Goal: Navigation & Orientation: Find specific page/section

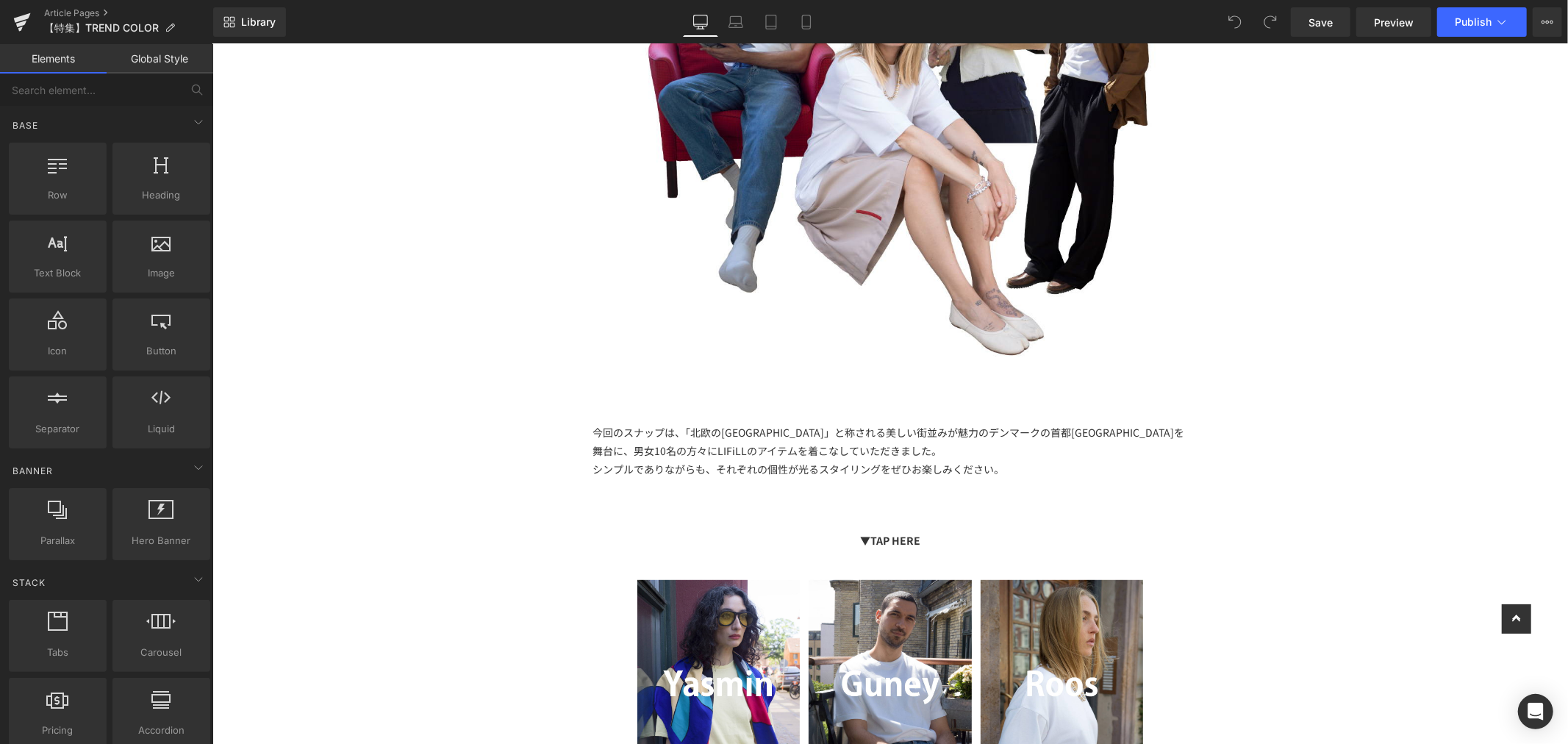
scroll to position [1143, 0]
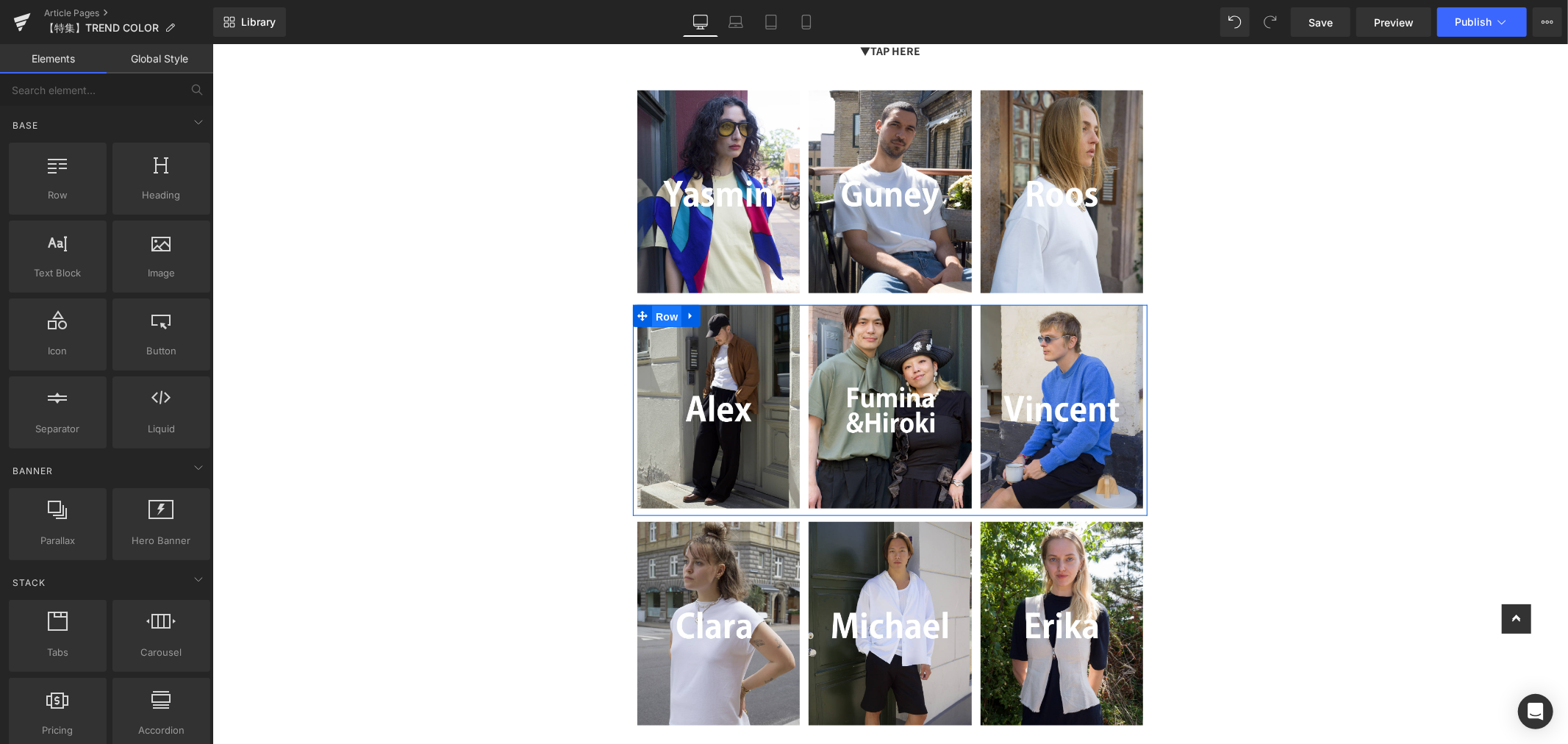
click at [671, 318] on span "Row" at bounding box center [666, 316] width 29 height 22
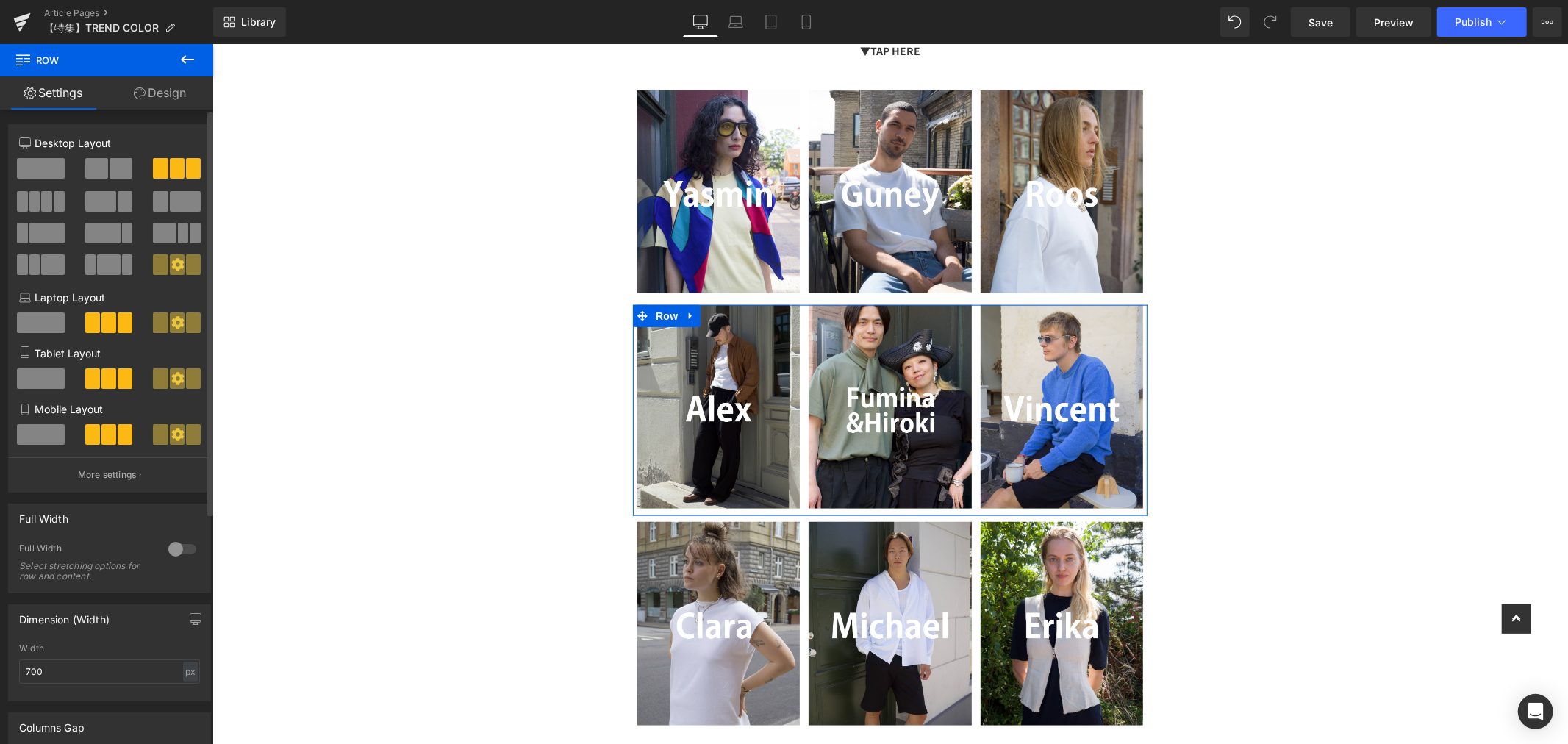
click at [176, 328] on icon at bounding box center [177, 322] width 13 height 13
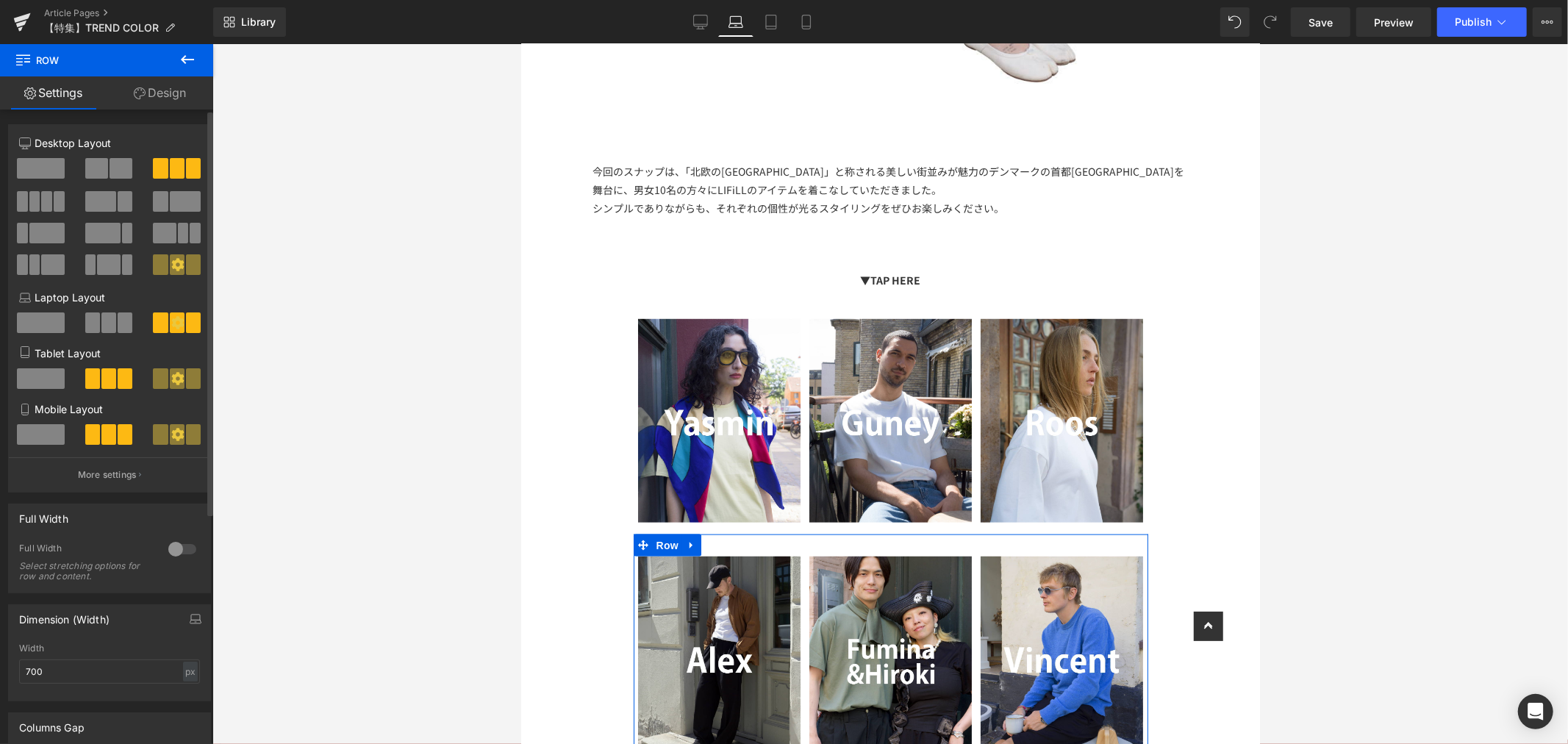
scroll to position [1618, 0]
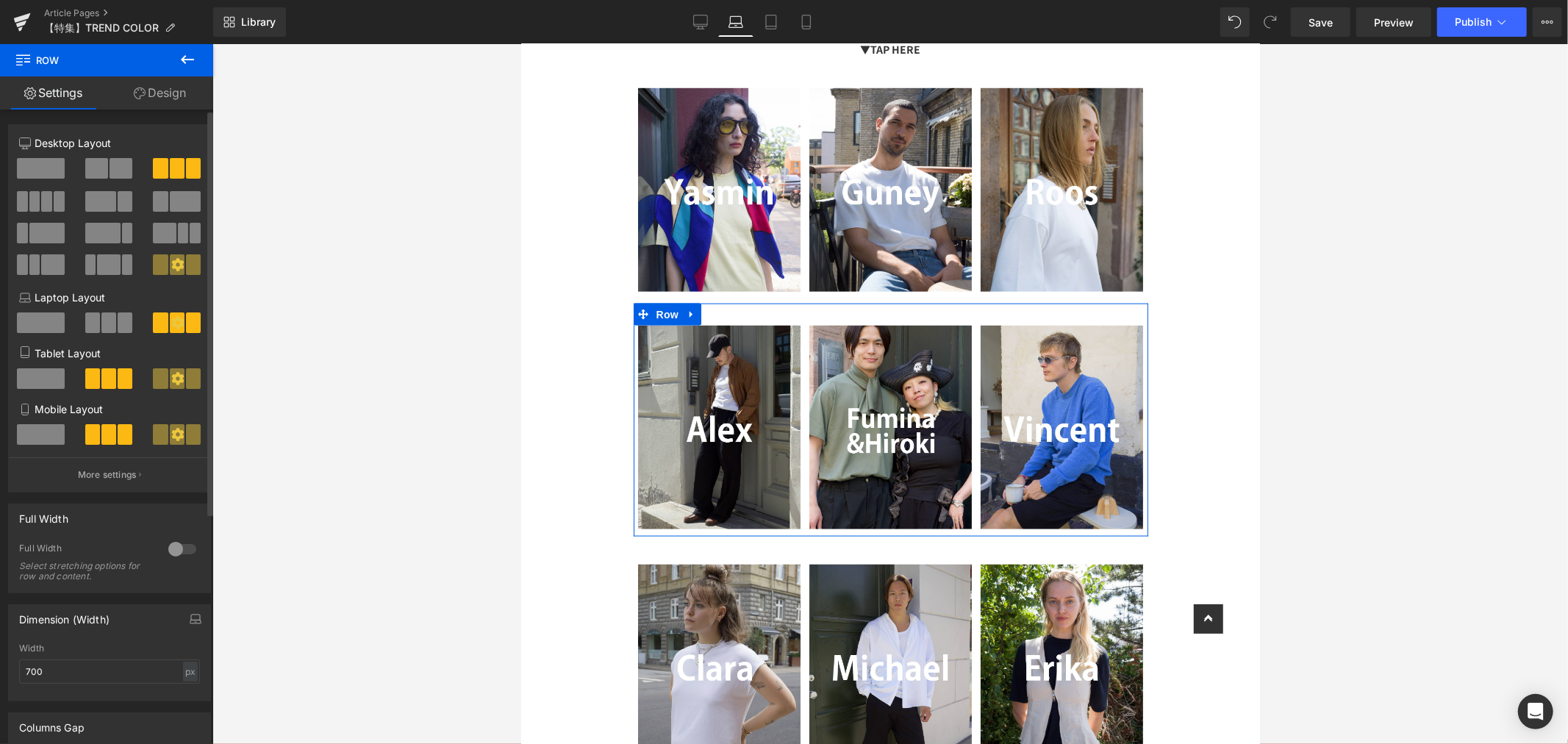
click at [103, 326] on span at bounding box center [108, 322] width 15 height 20
click at [671, 303] on span "Row" at bounding box center [667, 314] width 29 height 22
click at [178, 325] on icon at bounding box center [177, 322] width 13 height 13
click at [119, 318] on span at bounding box center [125, 322] width 15 height 20
click at [296, 269] on div at bounding box center [890, 394] width 1356 height 700
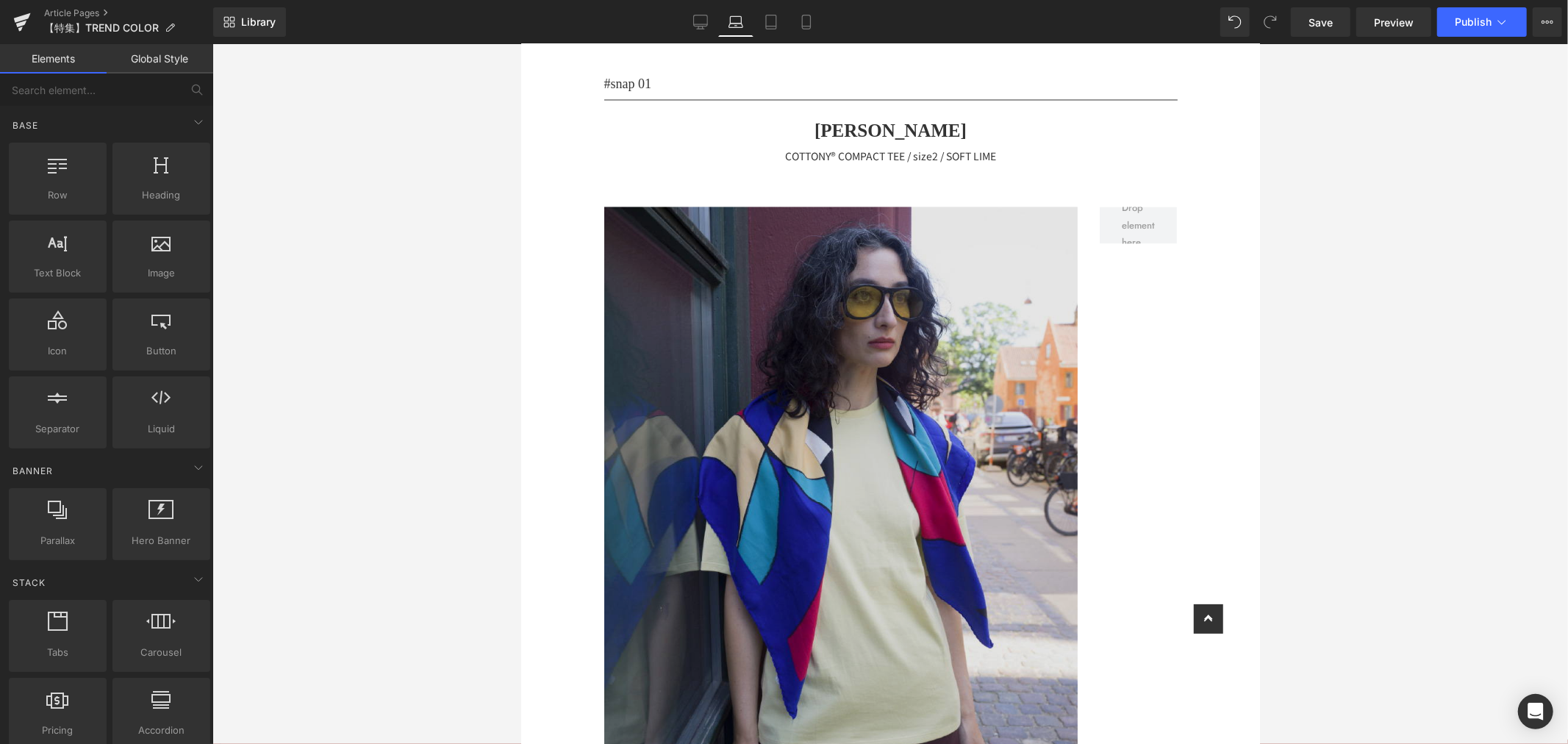
scroll to position [2516, 0]
